Goal: Information Seeking & Learning: Learn about a topic

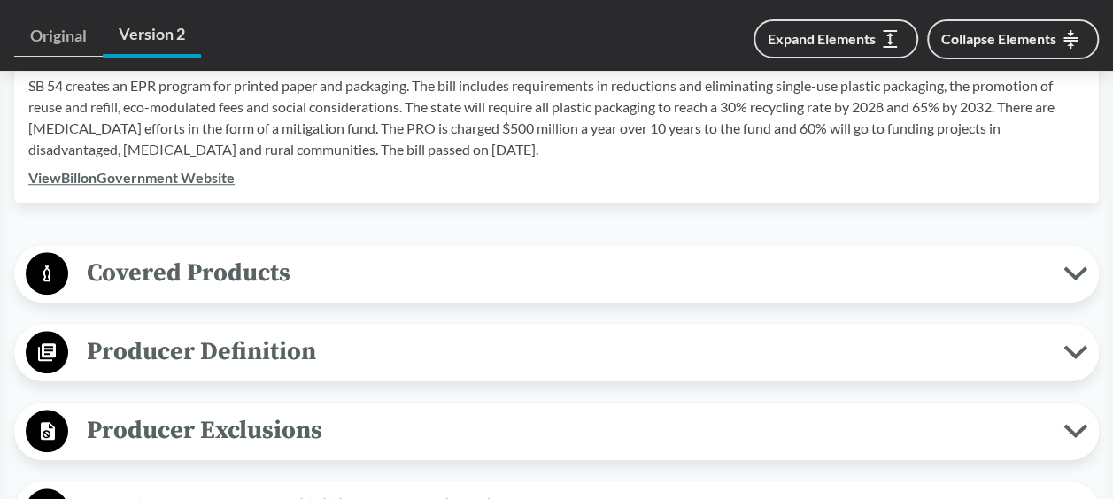
scroll to position [797, 0]
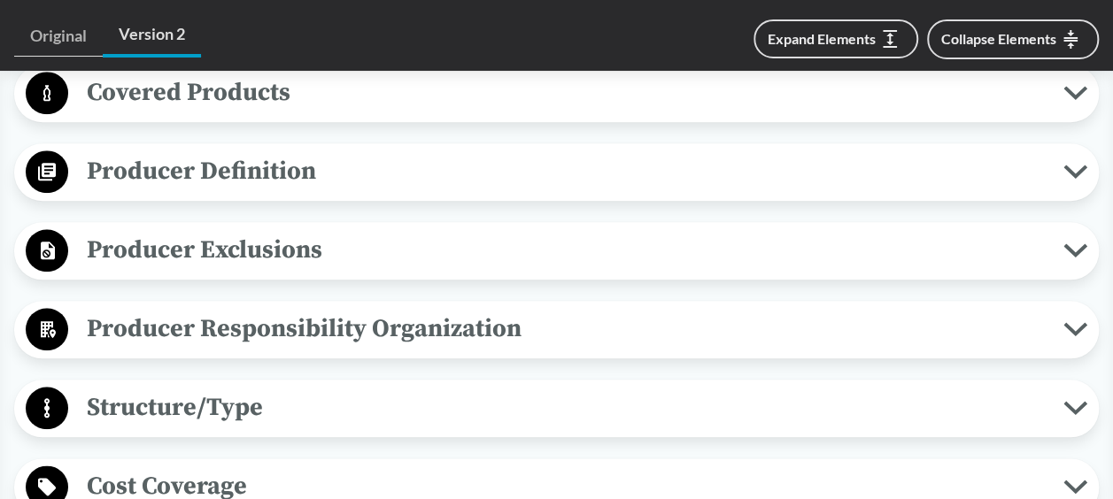
click at [206, 233] on span "Producer Exclusions" at bounding box center [565, 250] width 995 height 40
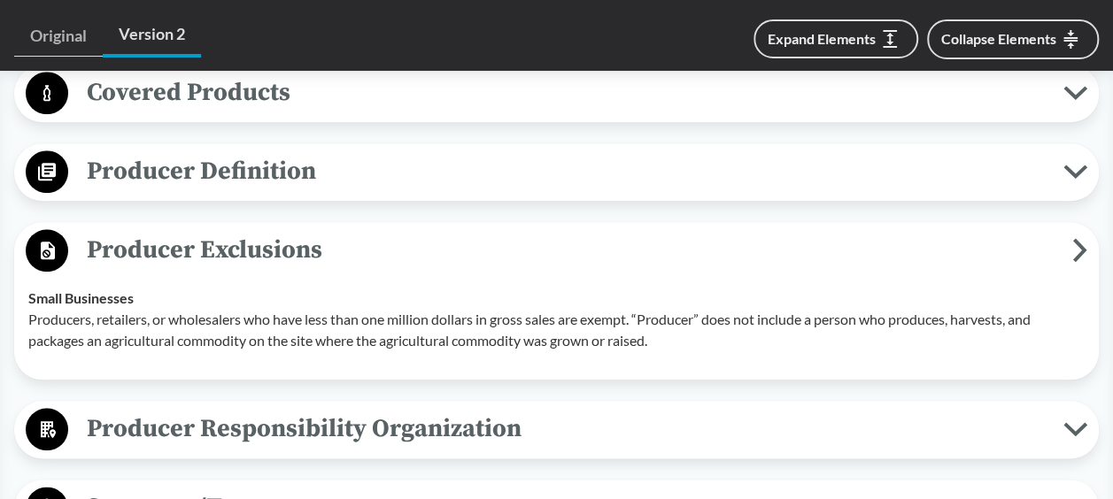
click at [206, 233] on span "Producer Exclusions" at bounding box center [570, 250] width 1004 height 40
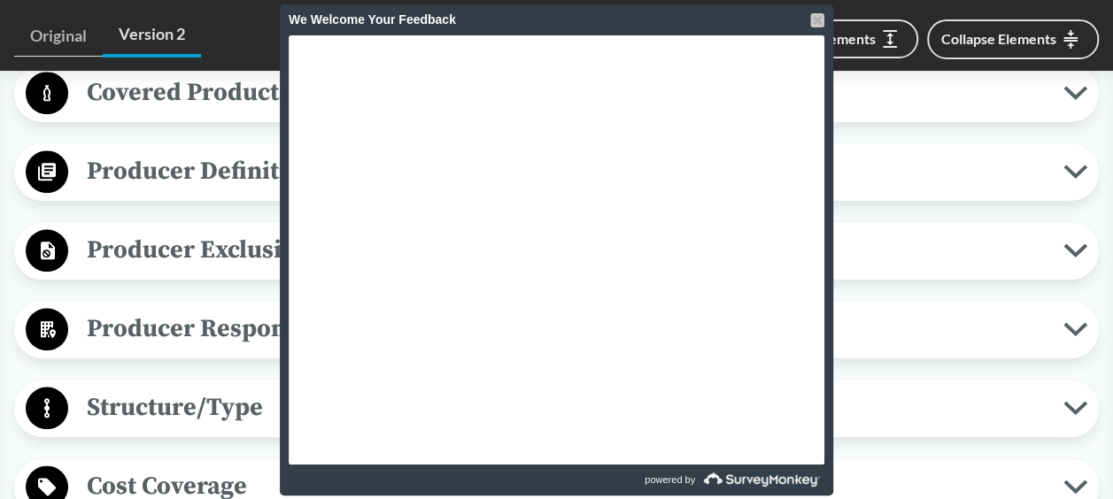
click at [814, 23] on div at bounding box center [817, 20] width 14 height 14
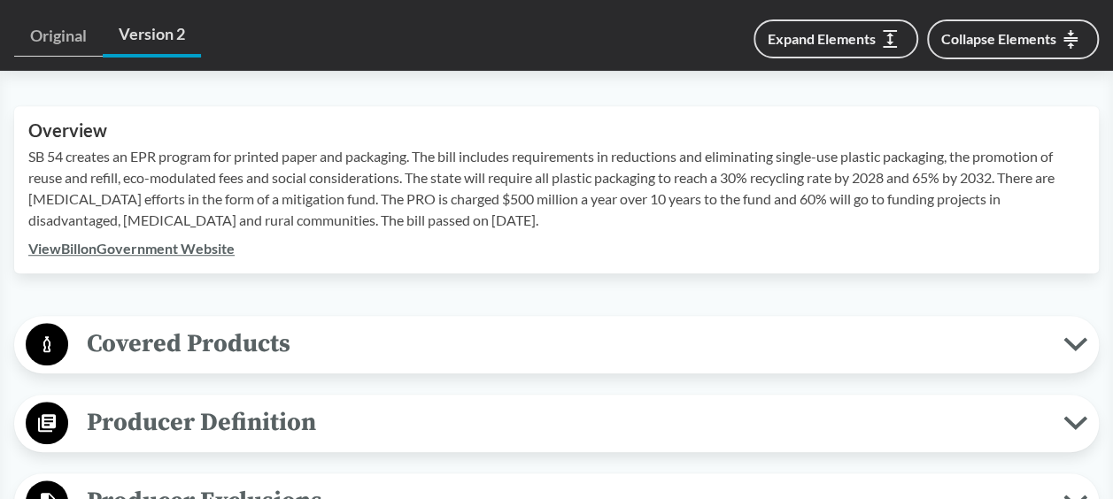
scroll to position [706, 0]
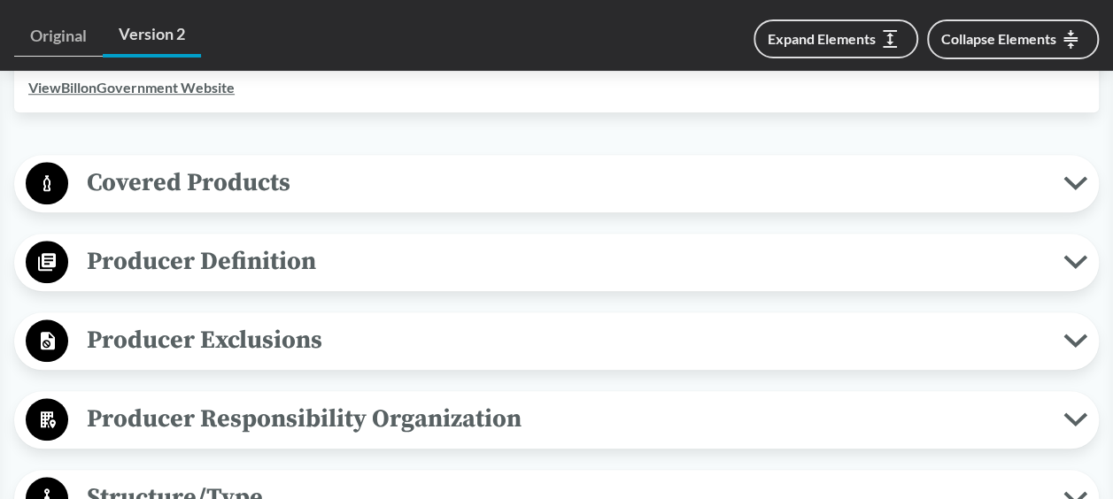
click at [430, 181] on span "Covered Products" at bounding box center [565, 183] width 995 height 40
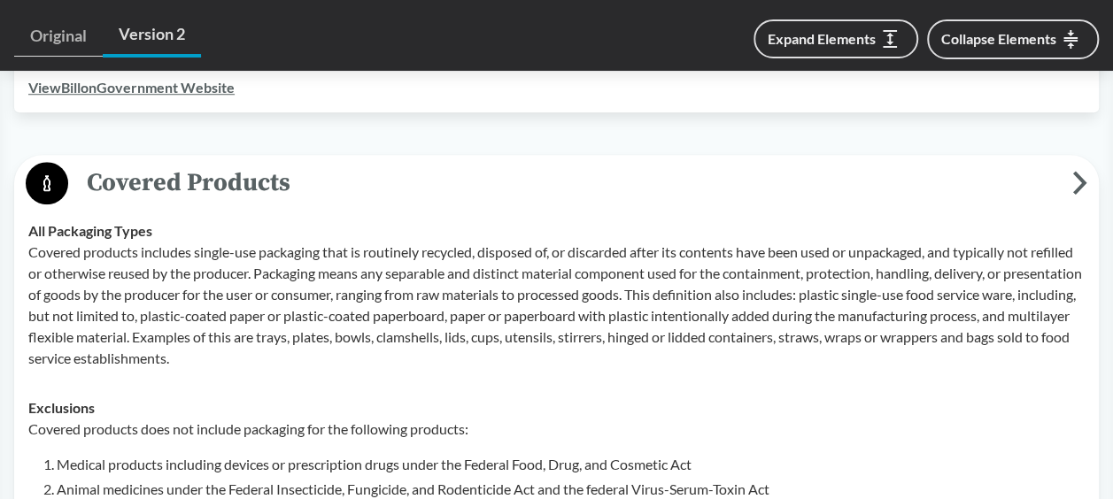
click at [437, 187] on span "Covered Products" at bounding box center [570, 183] width 1004 height 40
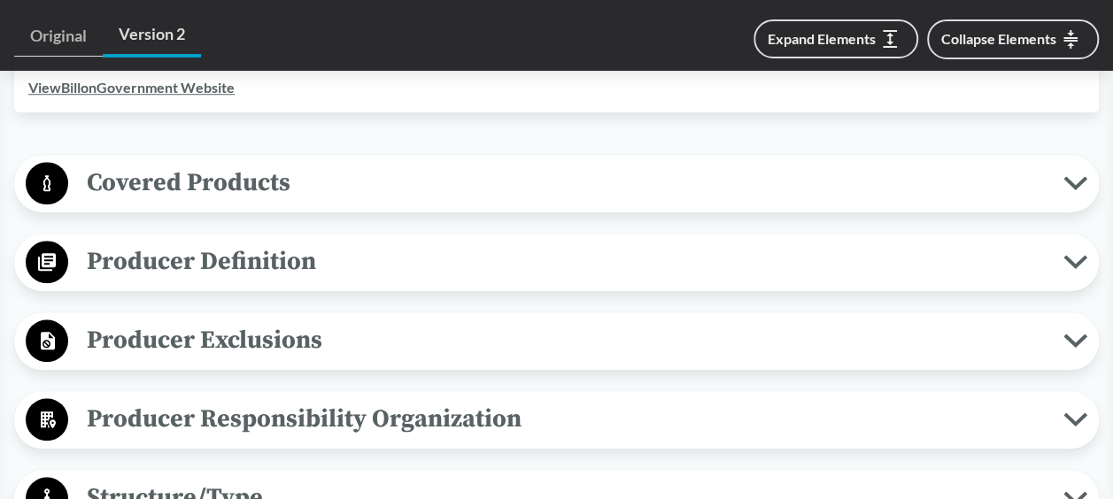
click at [1037, 159] on div "Covered Products All Packaging Types Covered products includes single-use packa…" at bounding box center [556, 184] width 1084 height 58
click at [1053, 177] on span "Covered Products" at bounding box center [565, 183] width 995 height 40
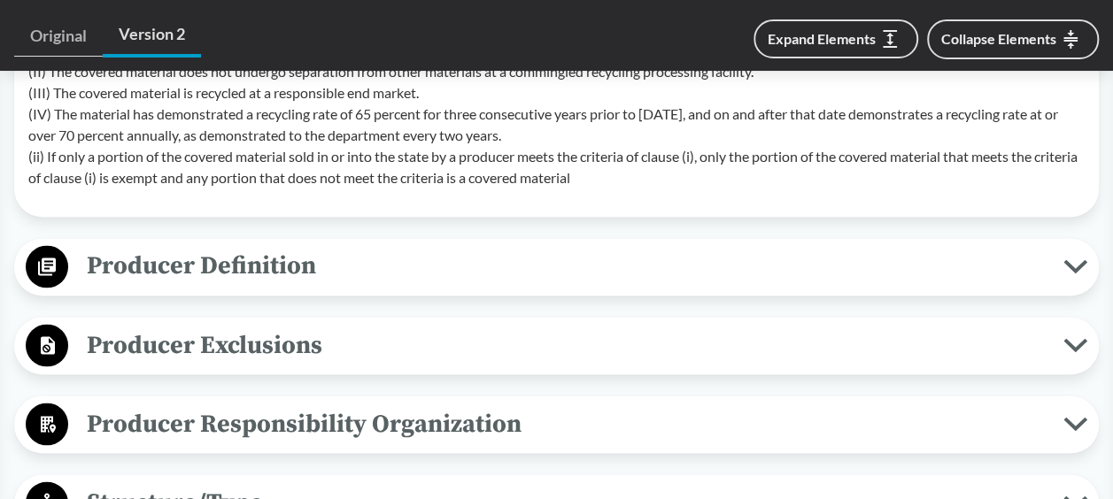
scroll to position [1360, 0]
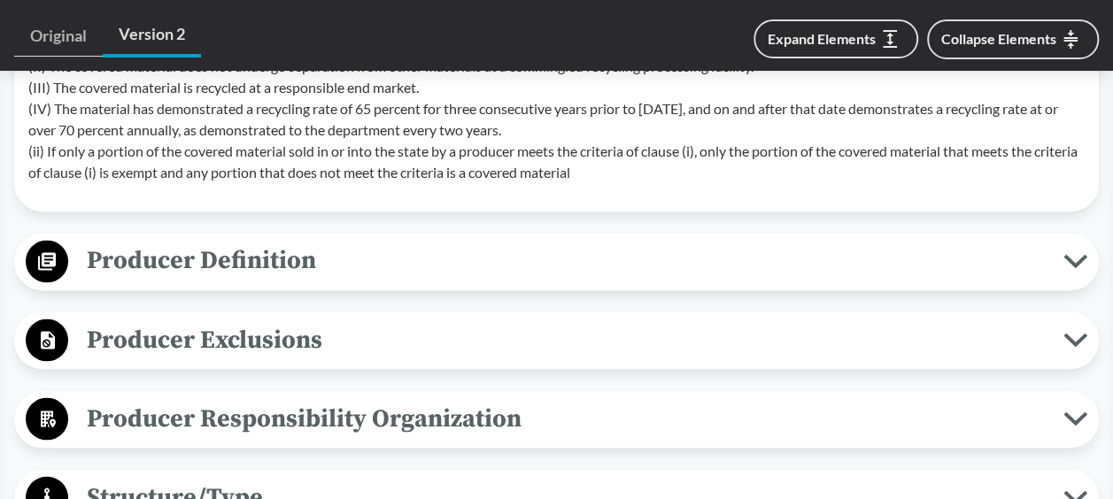
click at [441, 255] on span "Producer Definition" at bounding box center [565, 261] width 995 height 40
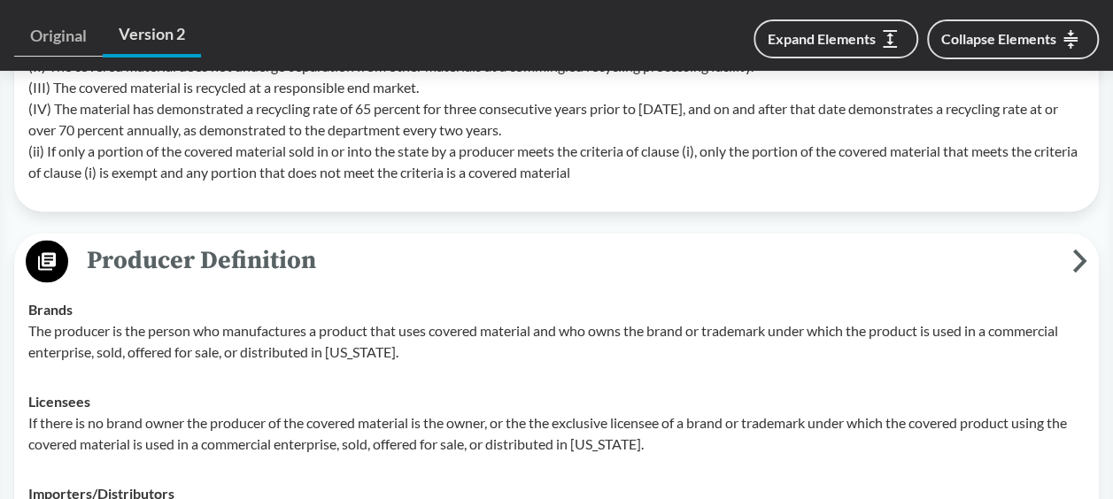
click at [441, 255] on span "Producer Definition" at bounding box center [570, 261] width 1004 height 40
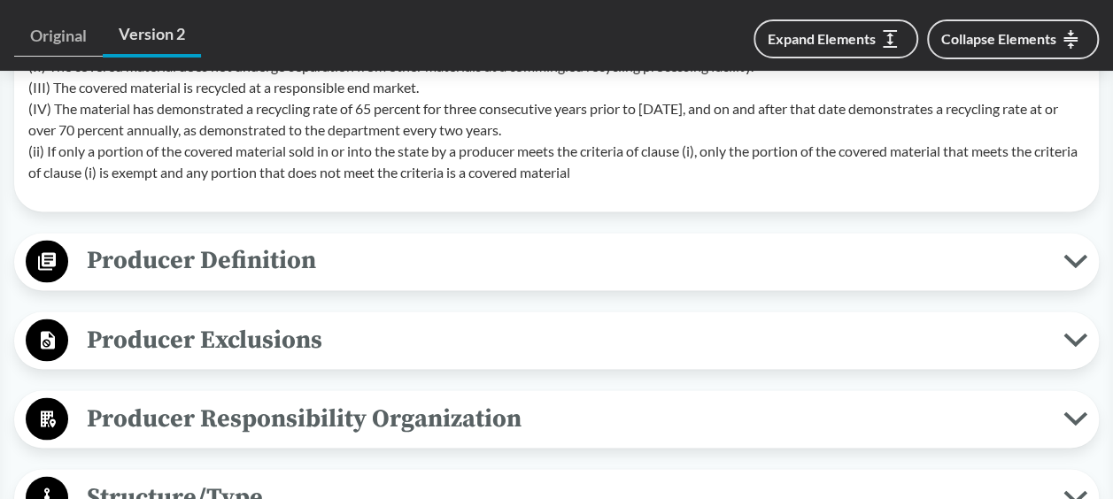
click at [441, 255] on span "Producer Definition" at bounding box center [565, 261] width 995 height 40
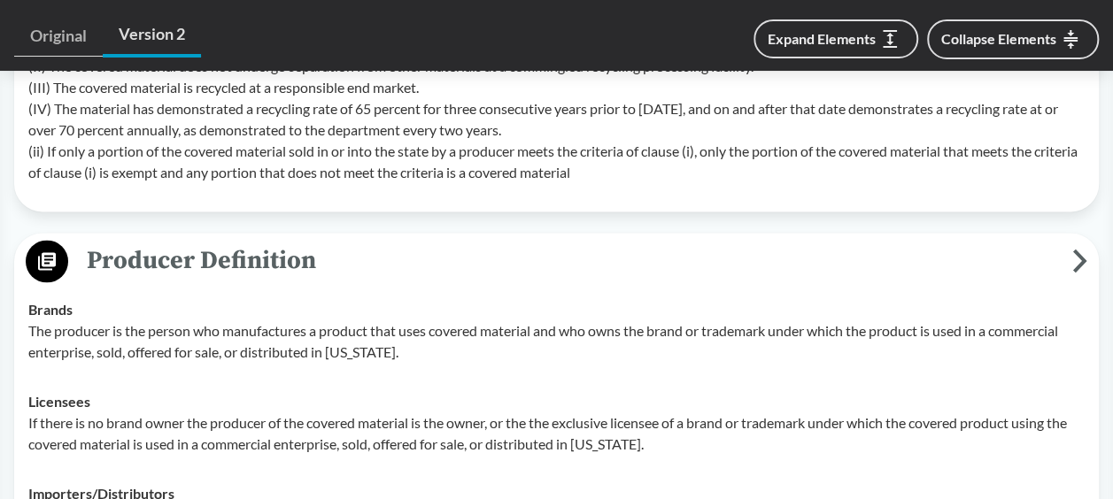
click at [441, 255] on span "Producer Definition" at bounding box center [570, 261] width 1004 height 40
